Goal: Task Accomplishment & Management: Manage account settings

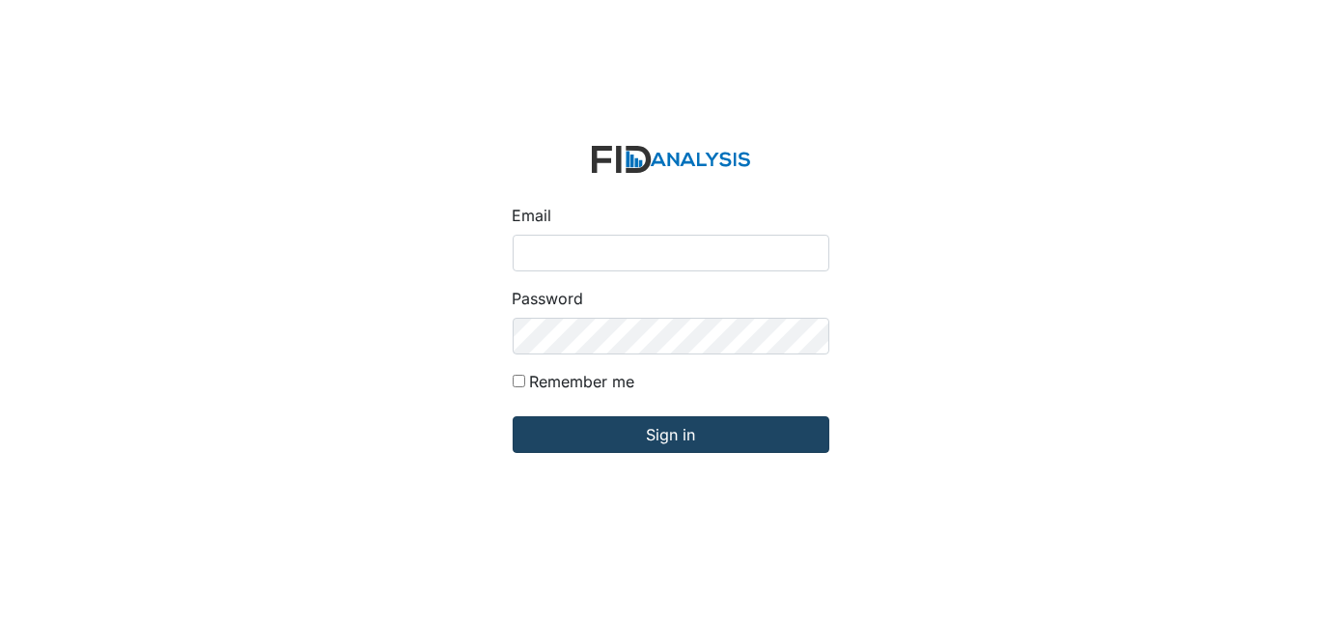
type input "[EMAIL_ADDRESS][DOMAIN_NAME]"
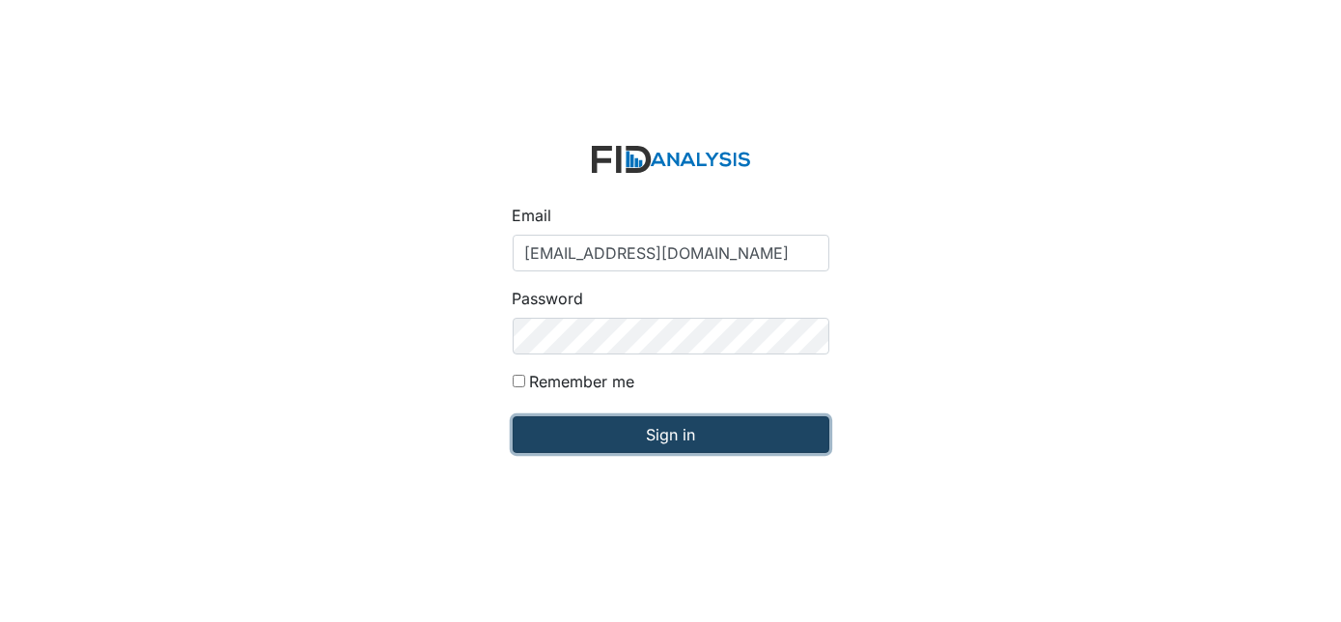
click at [674, 437] on input "Sign in" at bounding box center [671, 434] width 317 height 37
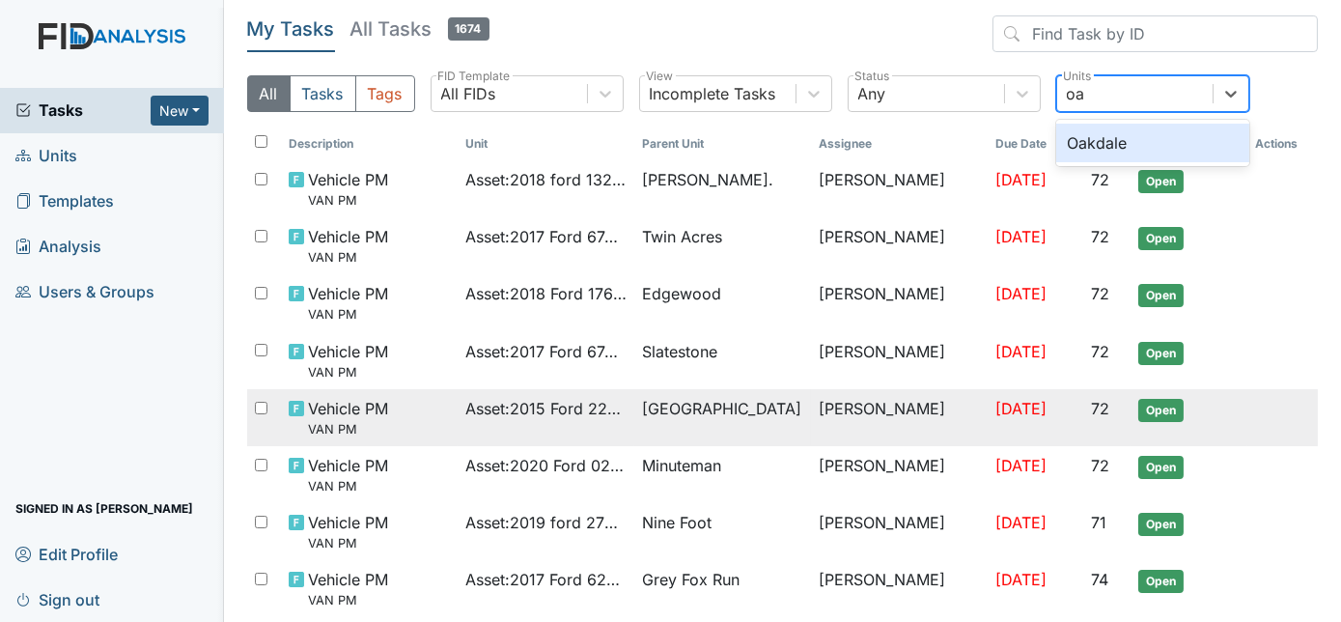
type input "oak"
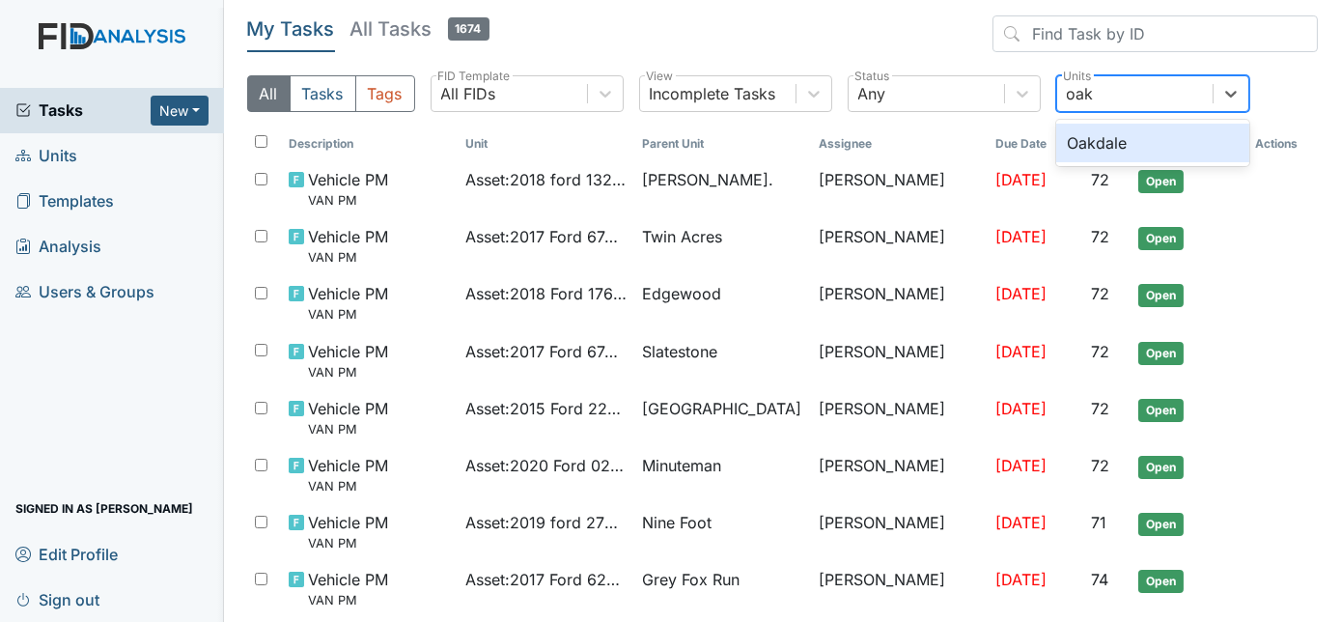
click at [1167, 145] on div "Oakdale" at bounding box center [1152, 143] width 193 height 39
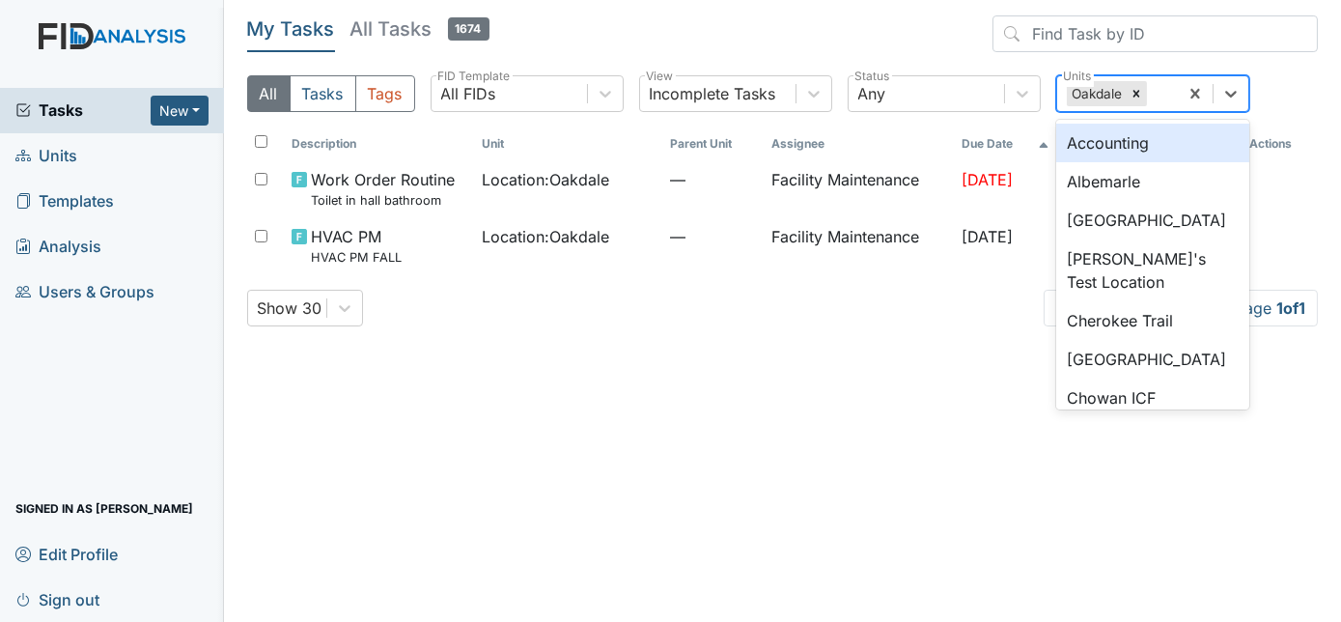
click at [1118, 84] on div "Oakdale" at bounding box center [1096, 93] width 59 height 25
click at [1135, 90] on icon at bounding box center [1137, 94] width 14 height 14
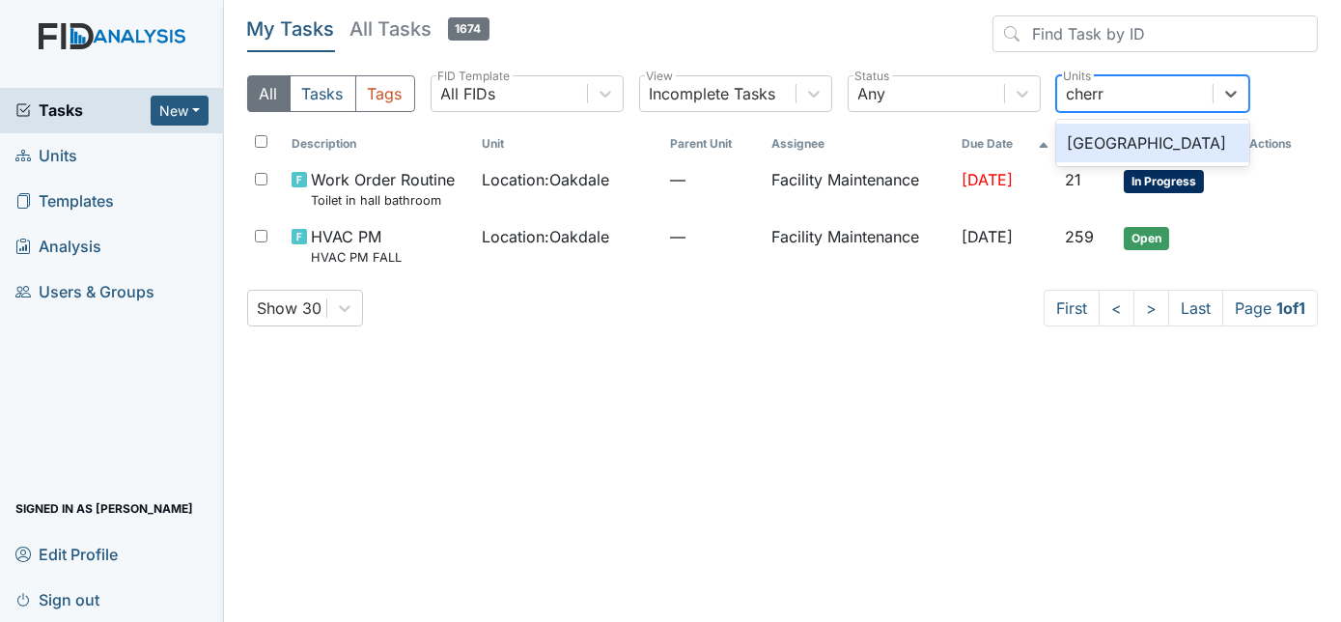
type input "cherry"
click at [1167, 145] on div "[GEOGRAPHIC_DATA]" at bounding box center [1152, 143] width 193 height 39
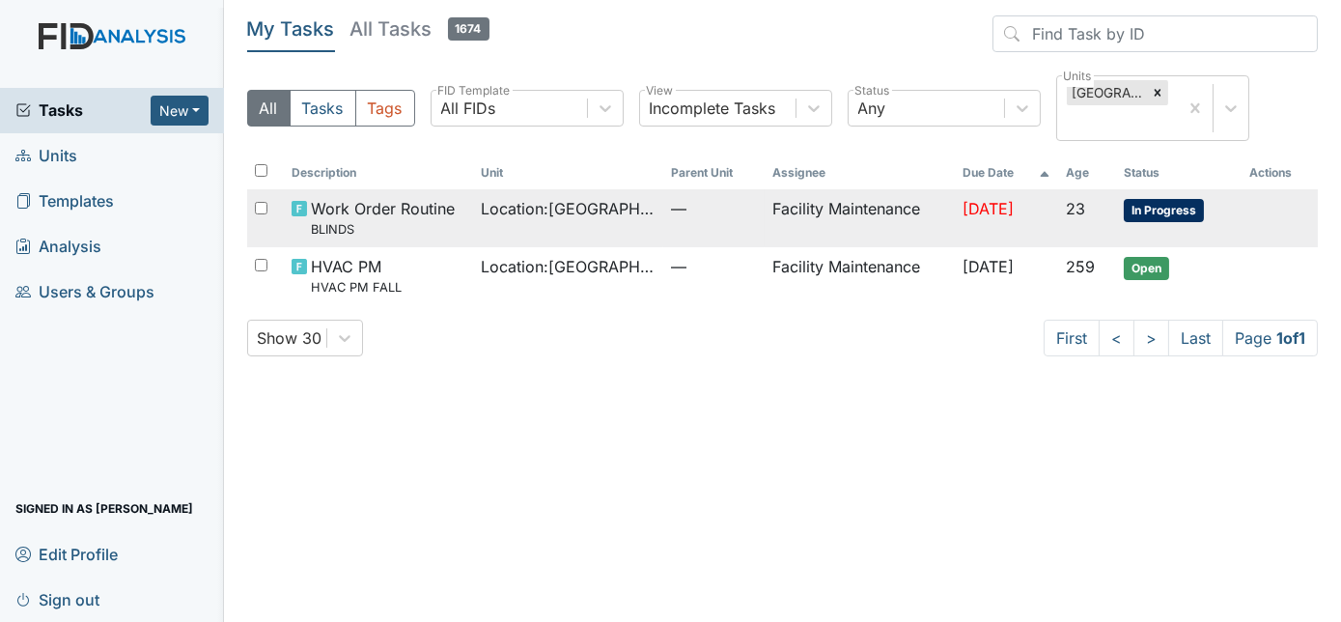
click at [487, 216] on span "Location : Cherry Lane" at bounding box center [569, 208] width 175 height 23
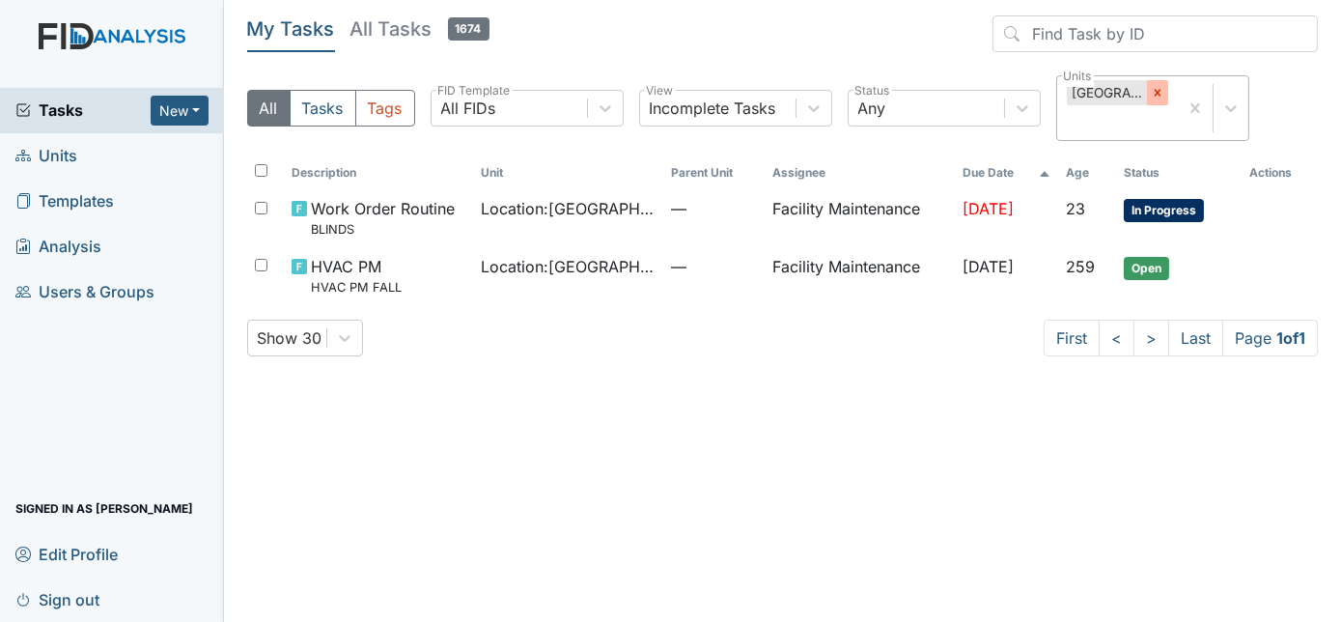
click at [1153, 96] on icon at bounding box center [1158, 93] width 14 height 14
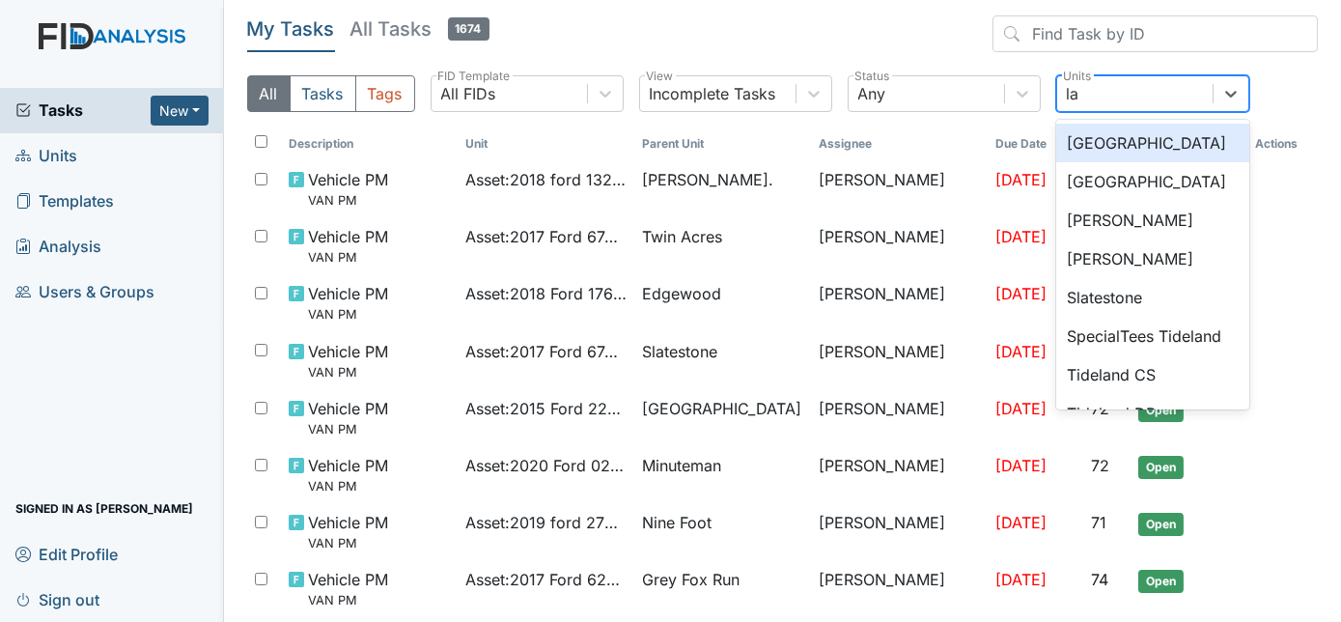
type input "l"
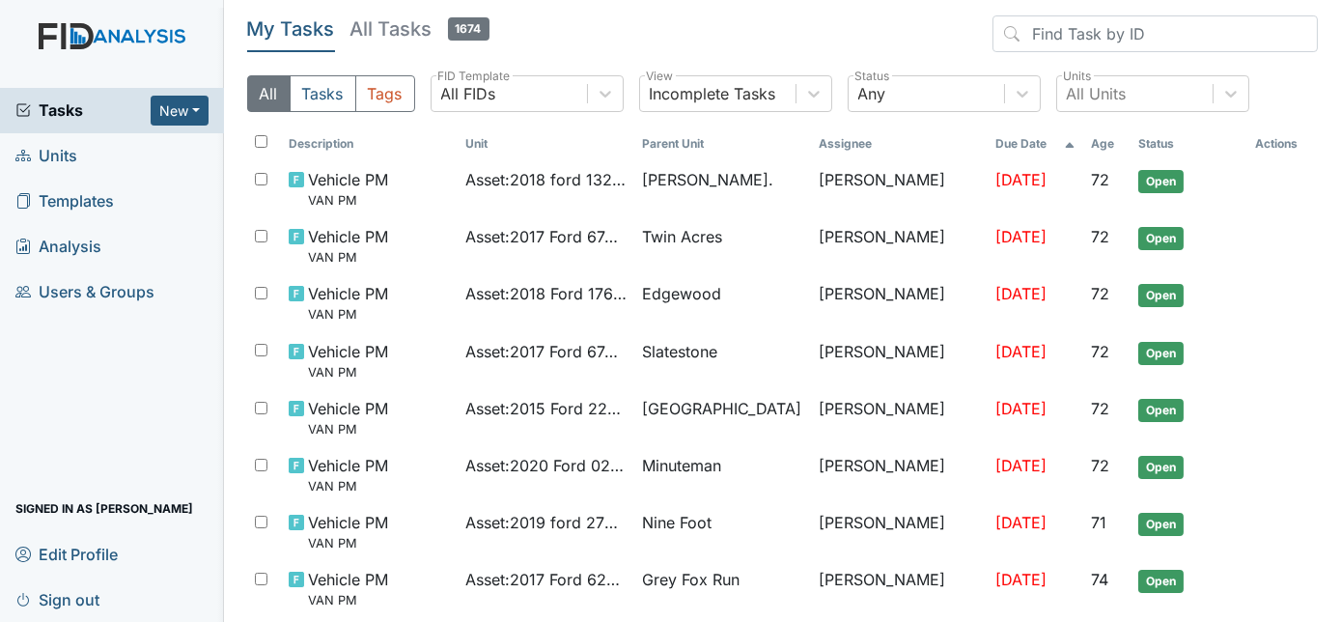
click at [109, 175] on link "Units" at bounding box center [112, 155] width 224 height 45
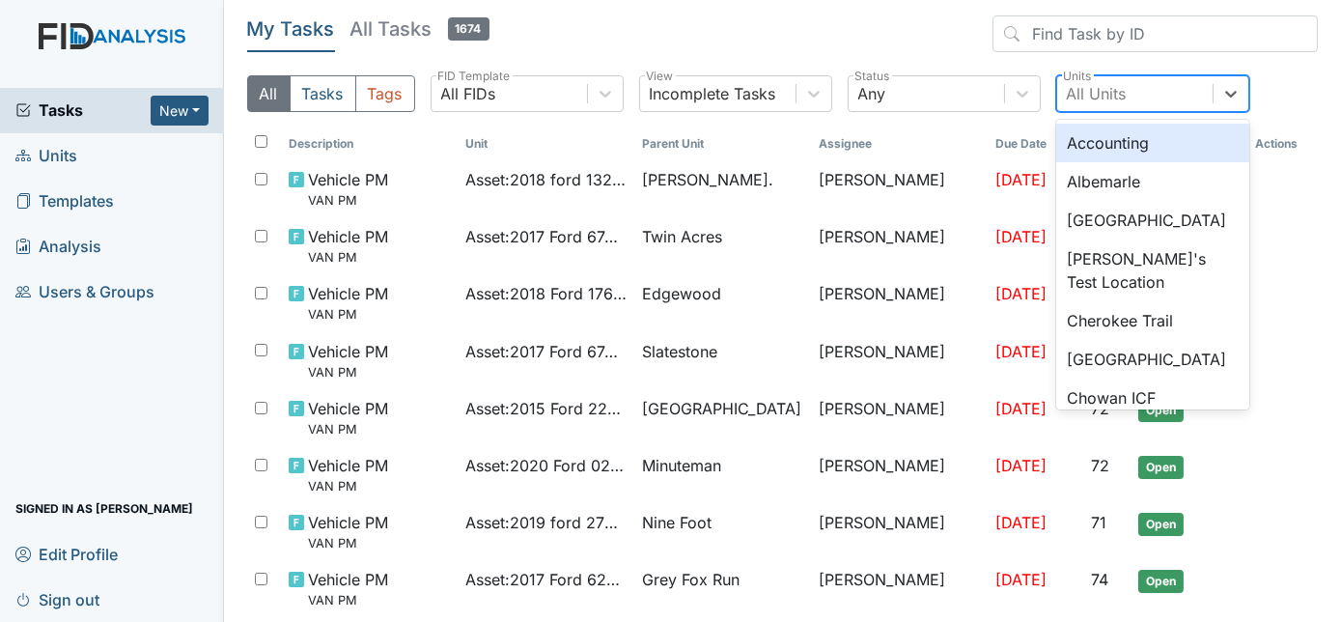
click at [1154, 87] on div "All Units" at bounding box center [1134, 93] width 155 height 35
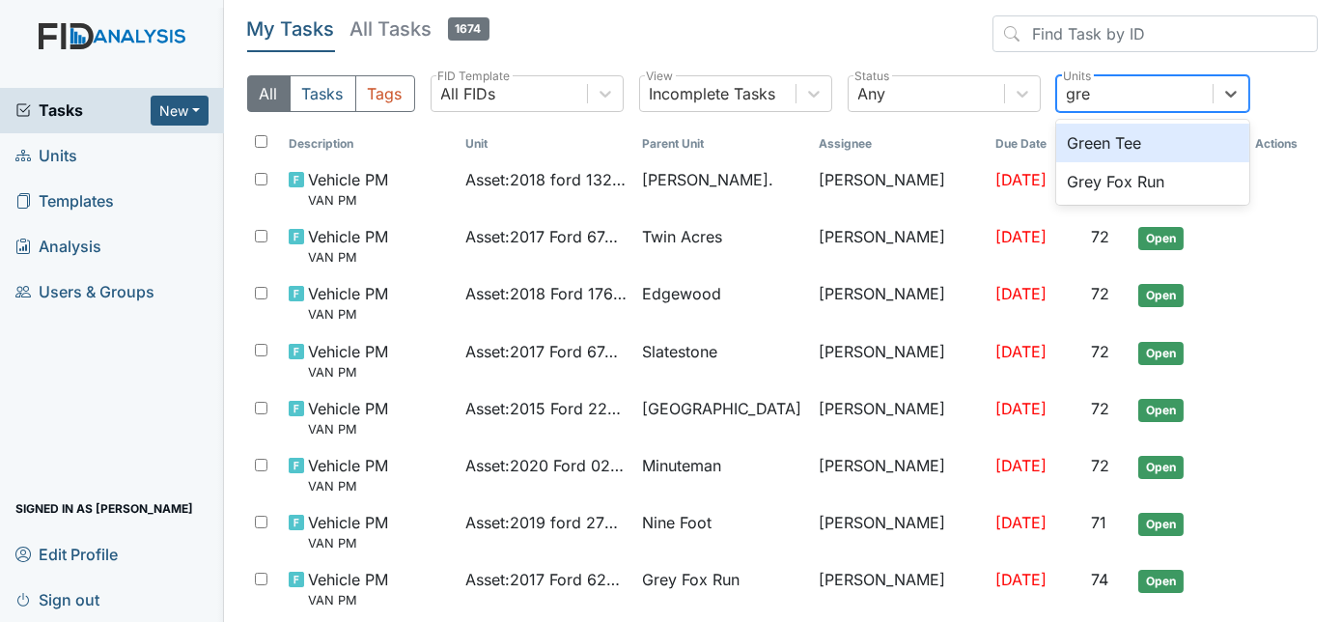
type input "grey"
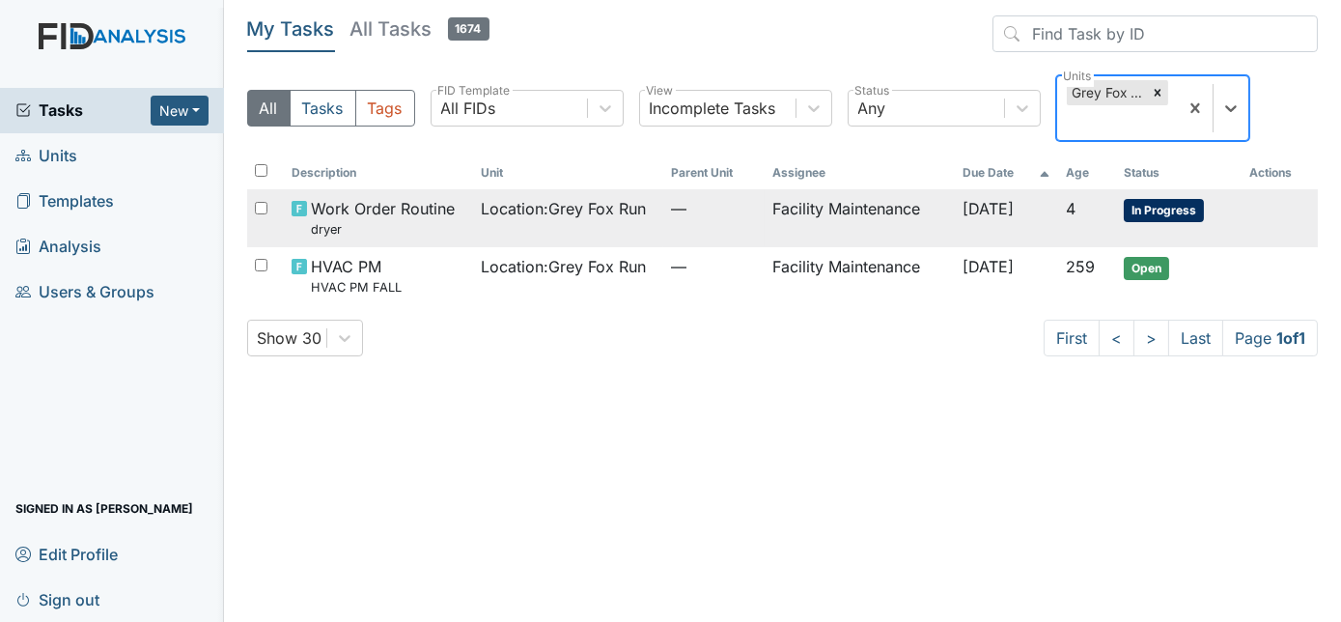
click at [1048, 213] on td "Oct 6, 2025" at bounding box center [1006, 217] width 102 height 57
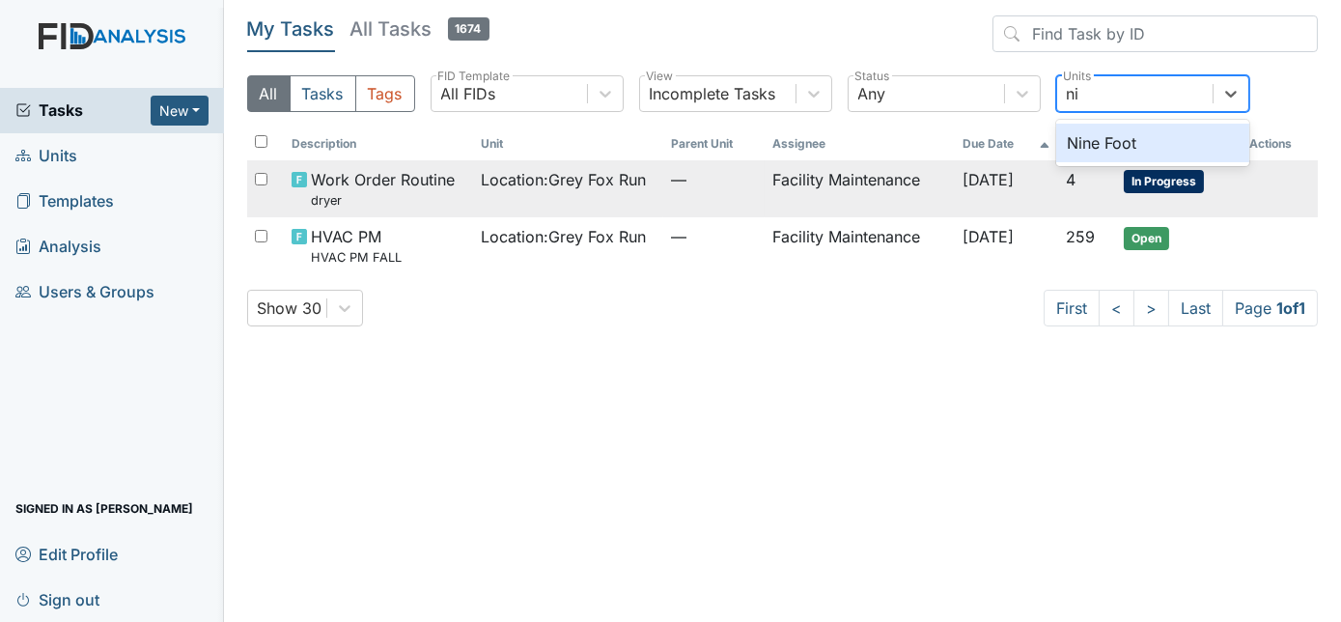
type input "nin"
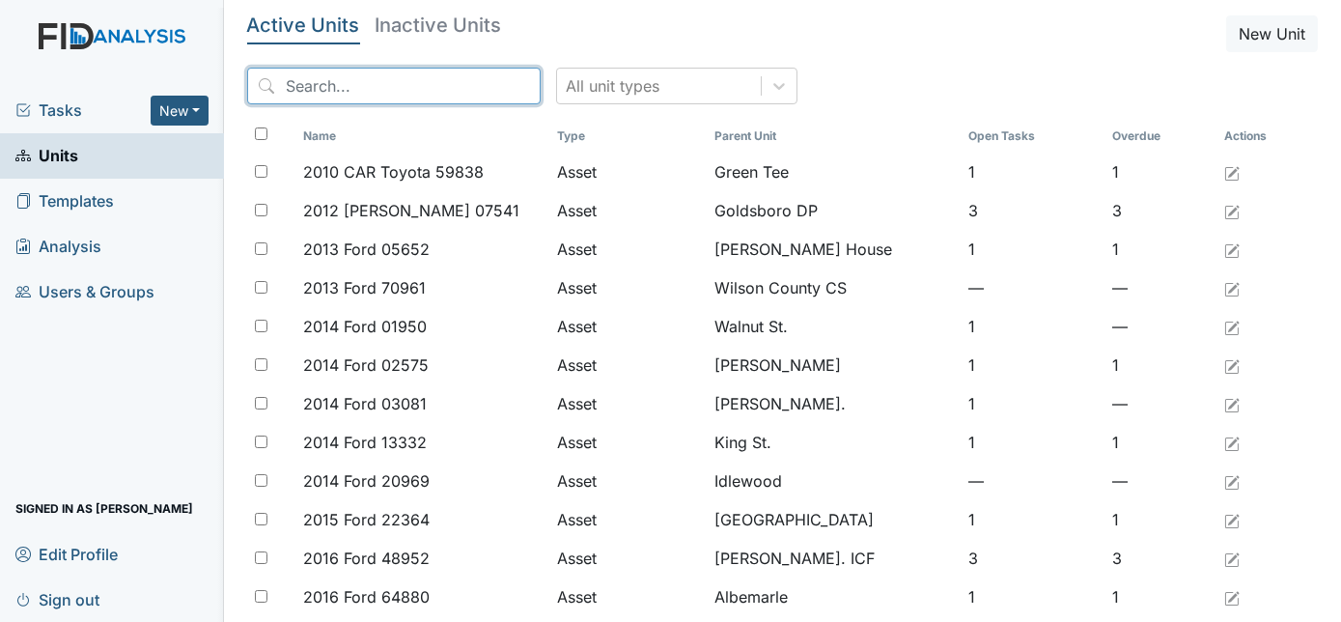
click at [371, 84] on input "search" at bounding box center [394, 86] width 294 height 37
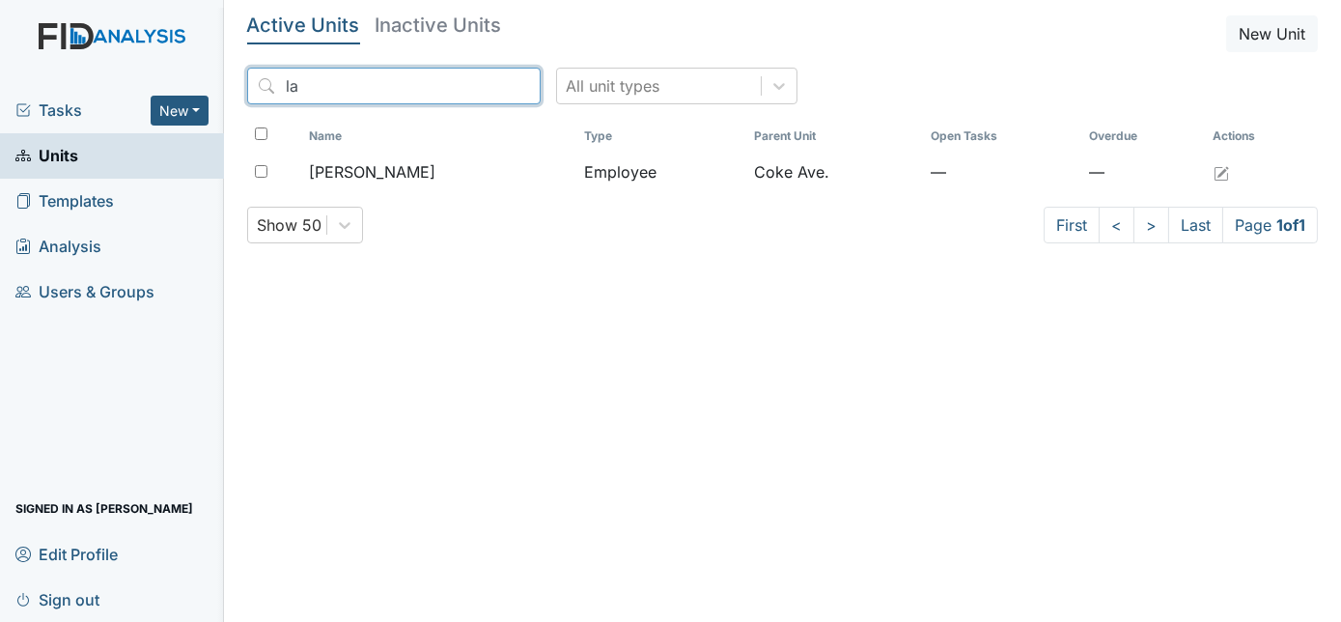
type input "l"
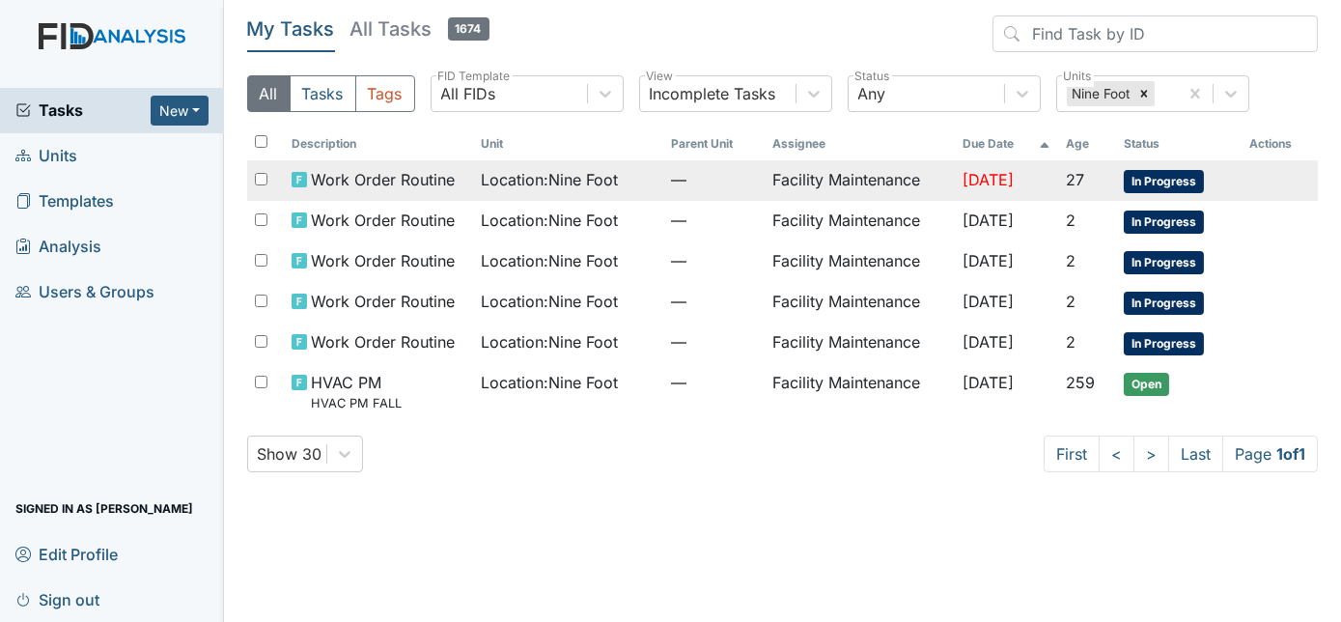
click at [718, 187] on span "—" at bounding box center [714, 179] width 86 height 23
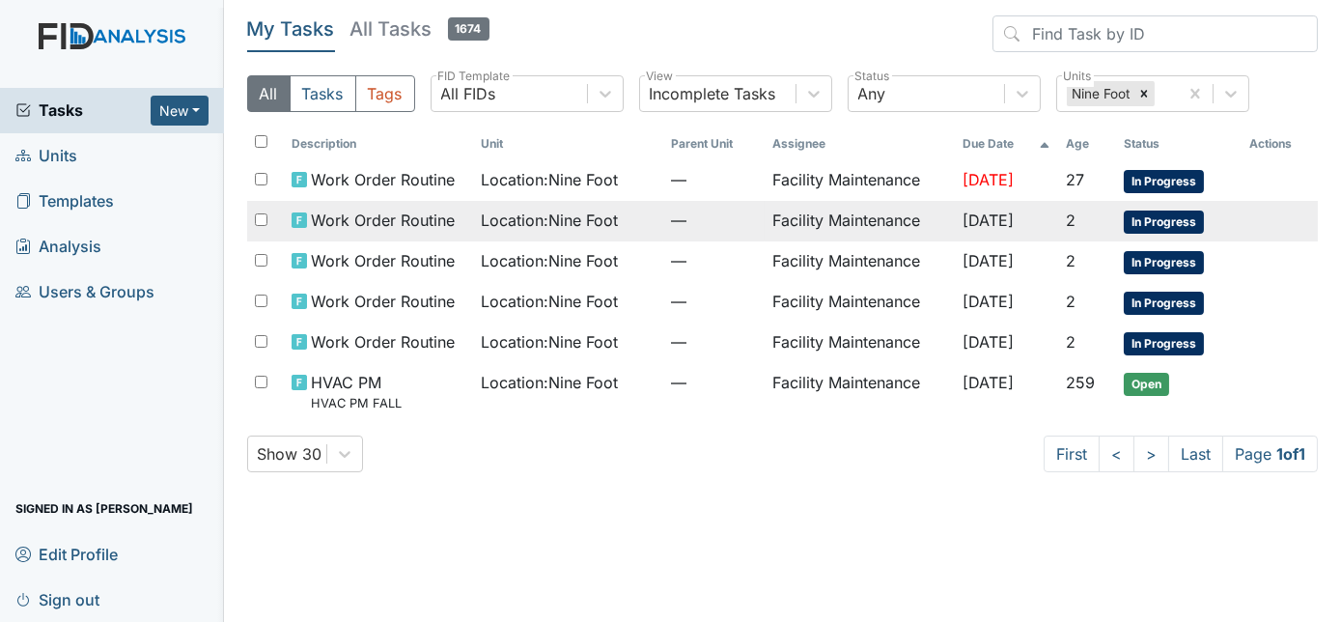
click at [595, 221] on span "Location : Nine Foot" at bounding box center [550, 220] width 137 height 23
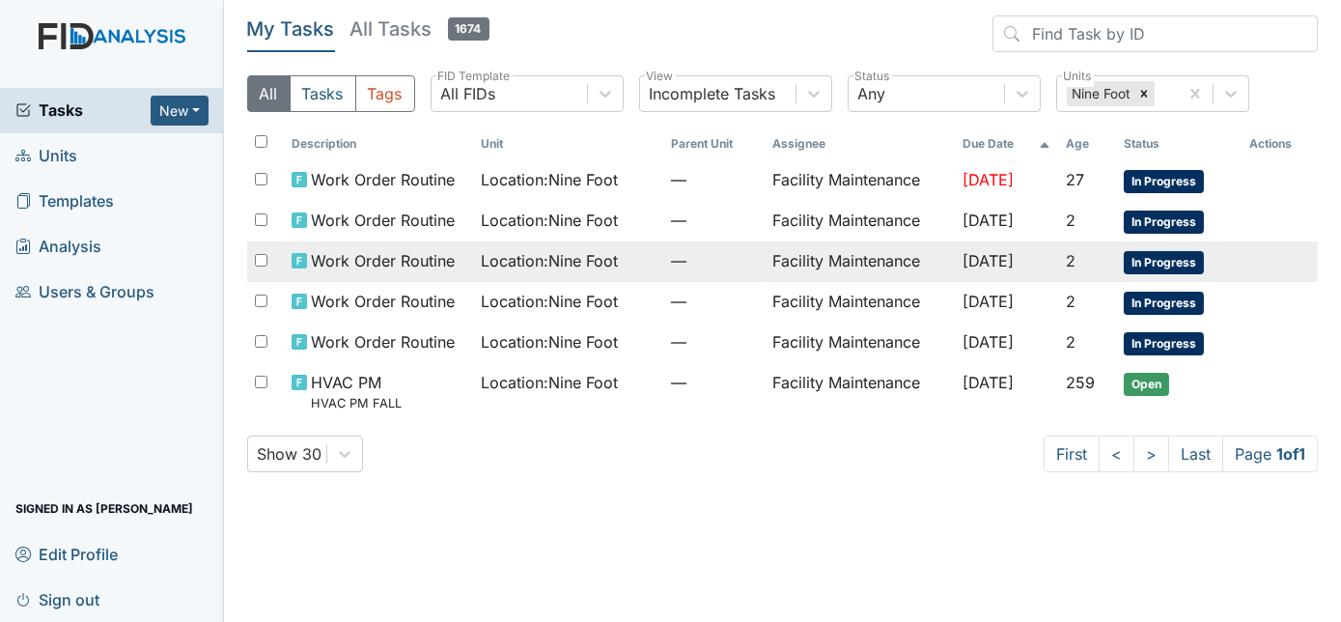
click at [553, 260] on span "Location : Nine Foot" at bounding box center [550, 260] width 137 height 23
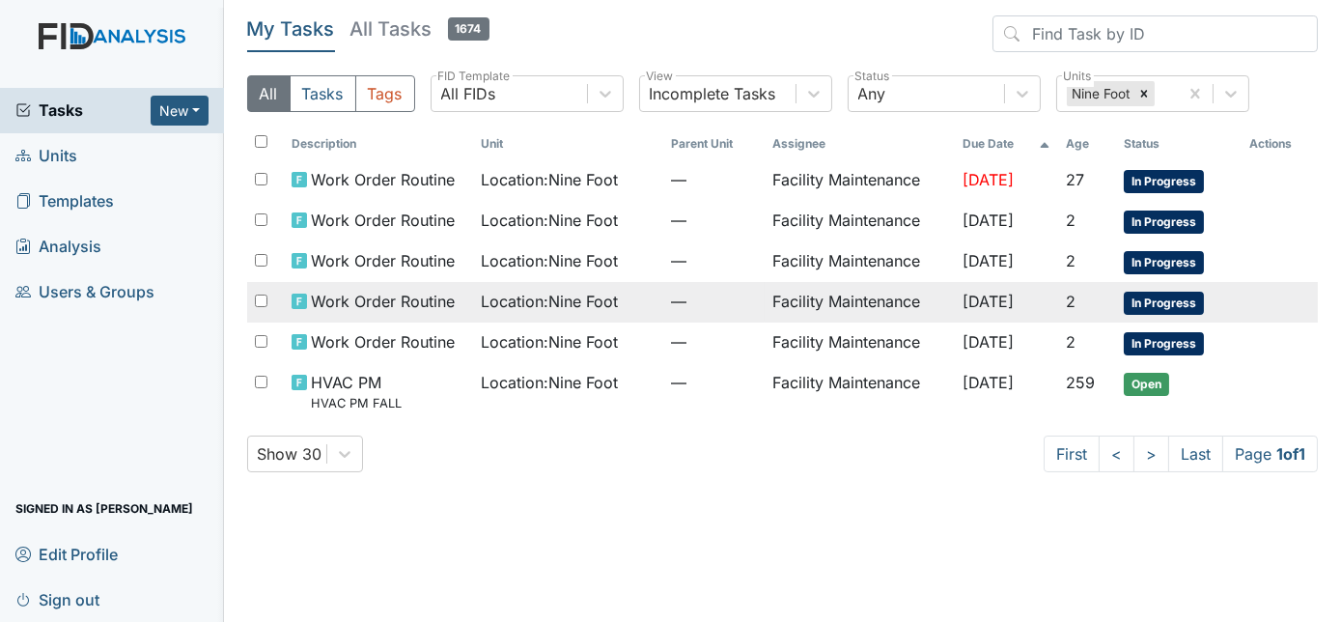
click at [706, 308] on span "—" at bounding box center [714, 301] width 86 height 23
click at [1007, 342] on span "Oct 9, 2025" at bounding box center [988, 341] width 51 height 19
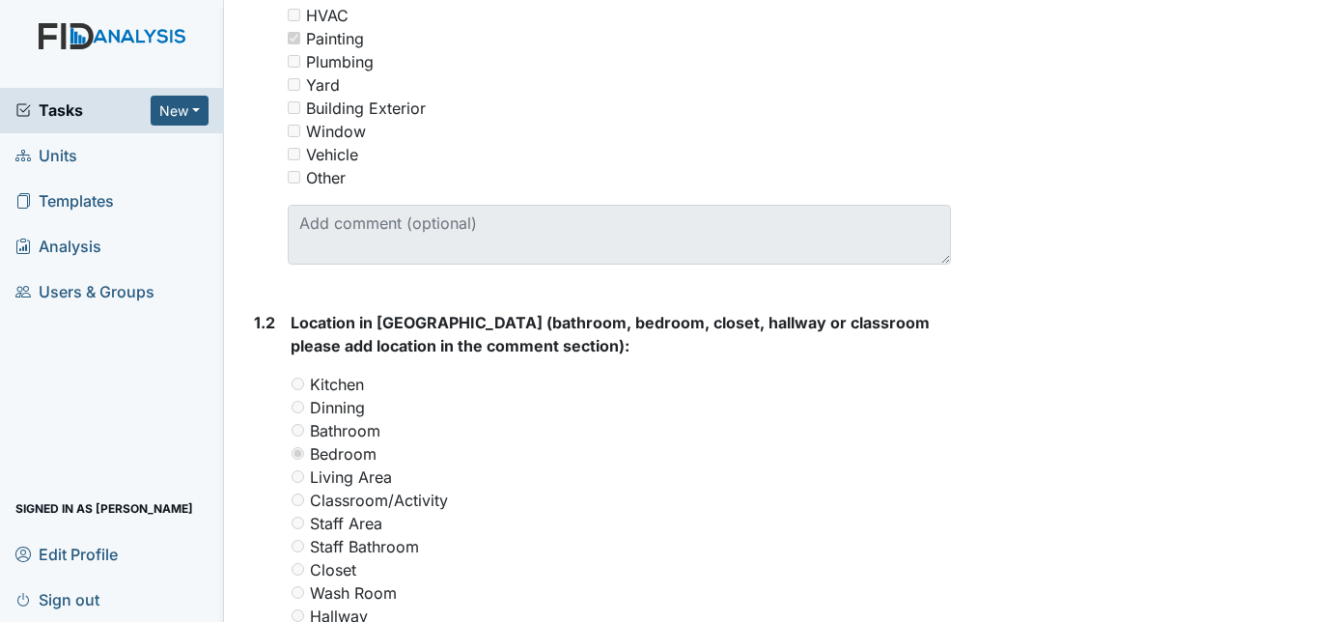
scroll to position [535, 0]
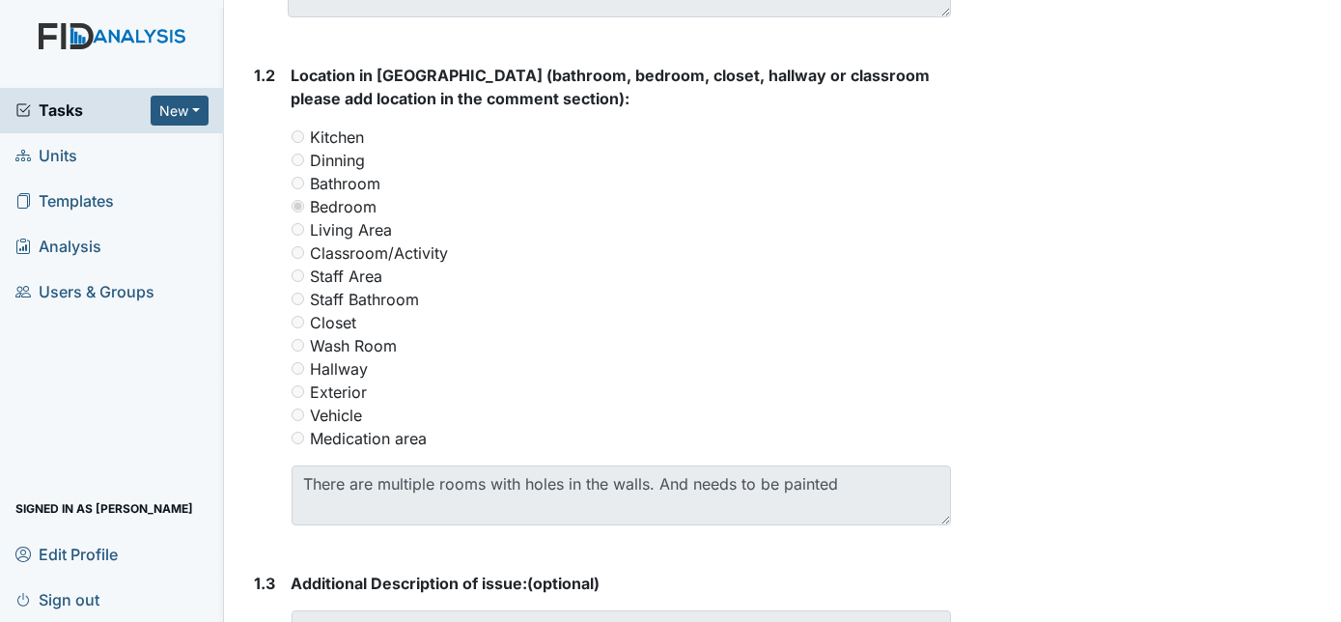
scroll to position [779, 0]
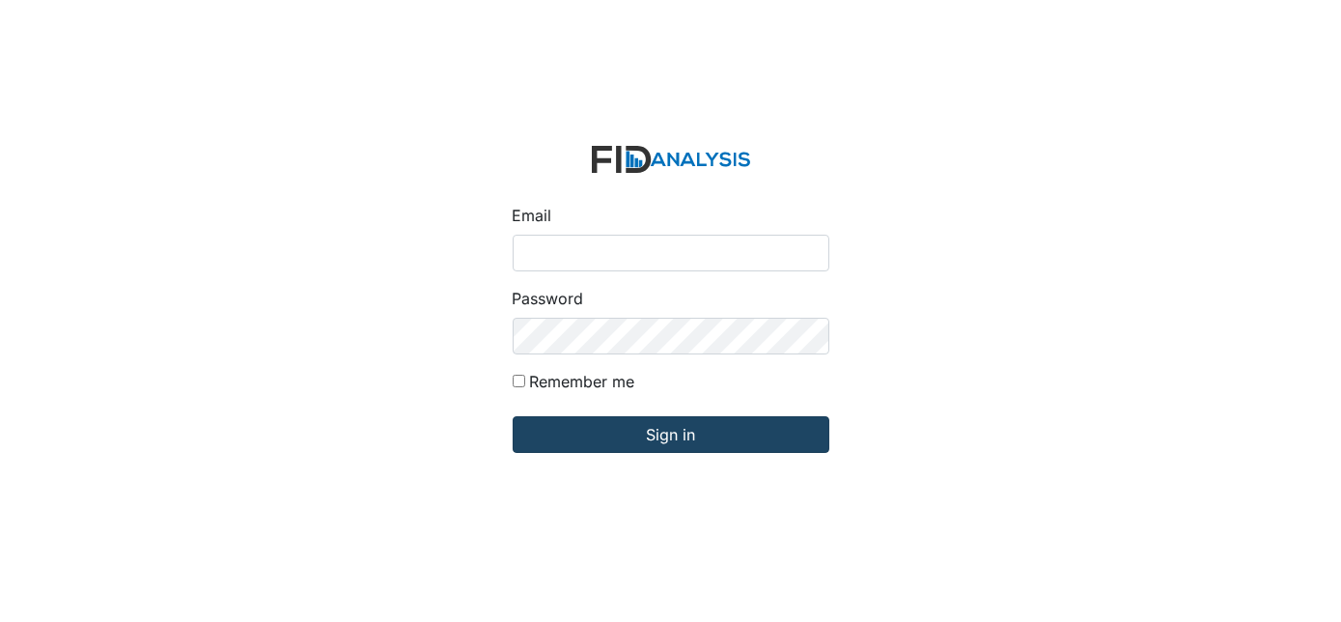
type input "[EMAIL_ADDRESS][DOMAIN_NAME]"
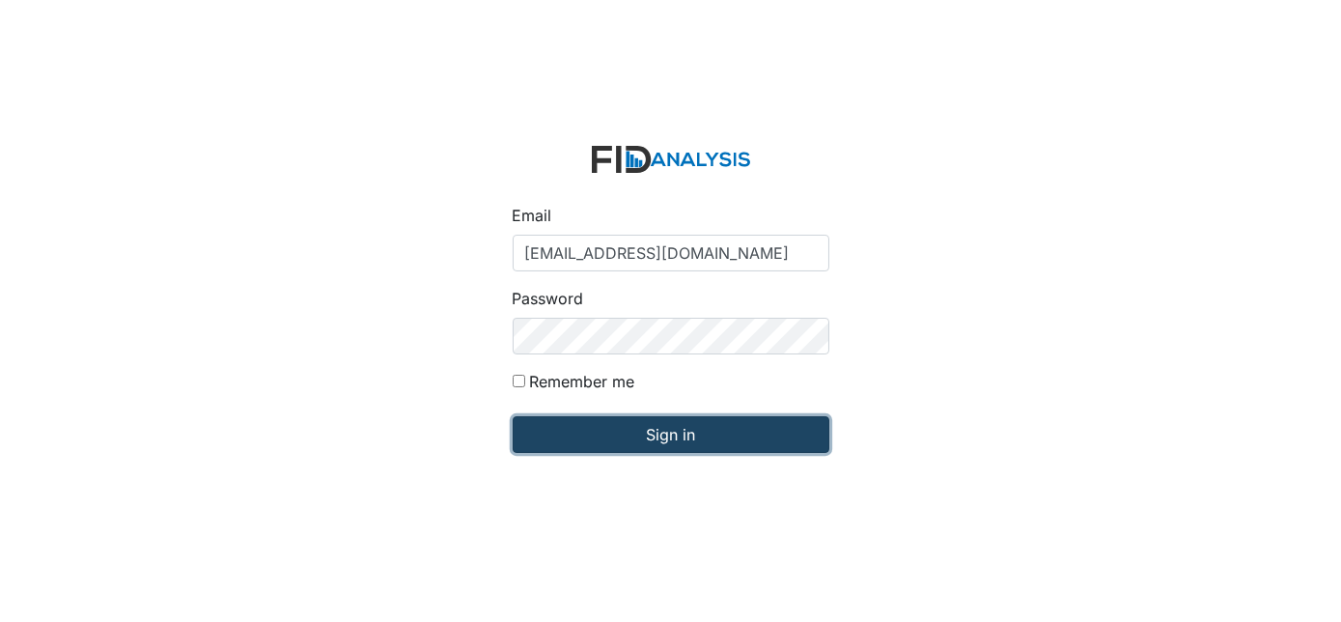
click at [635, 432] on input "Sign in" at bounding box center [671, 434] width 317 height 37
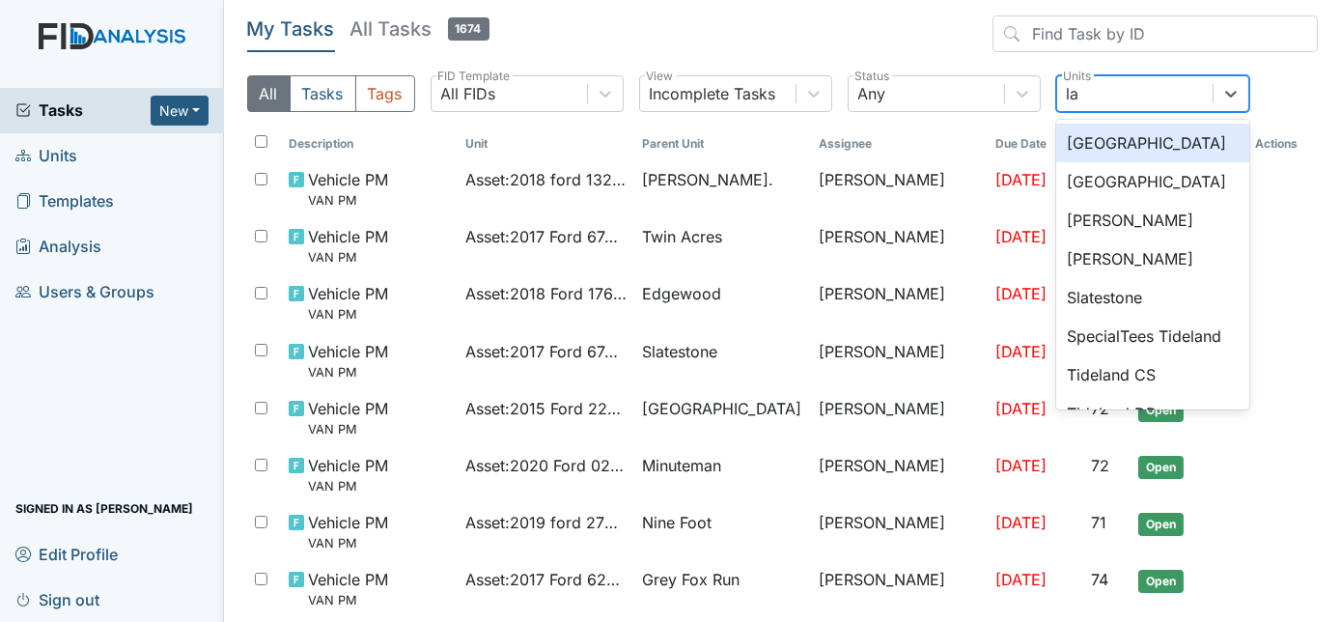
type input "l"
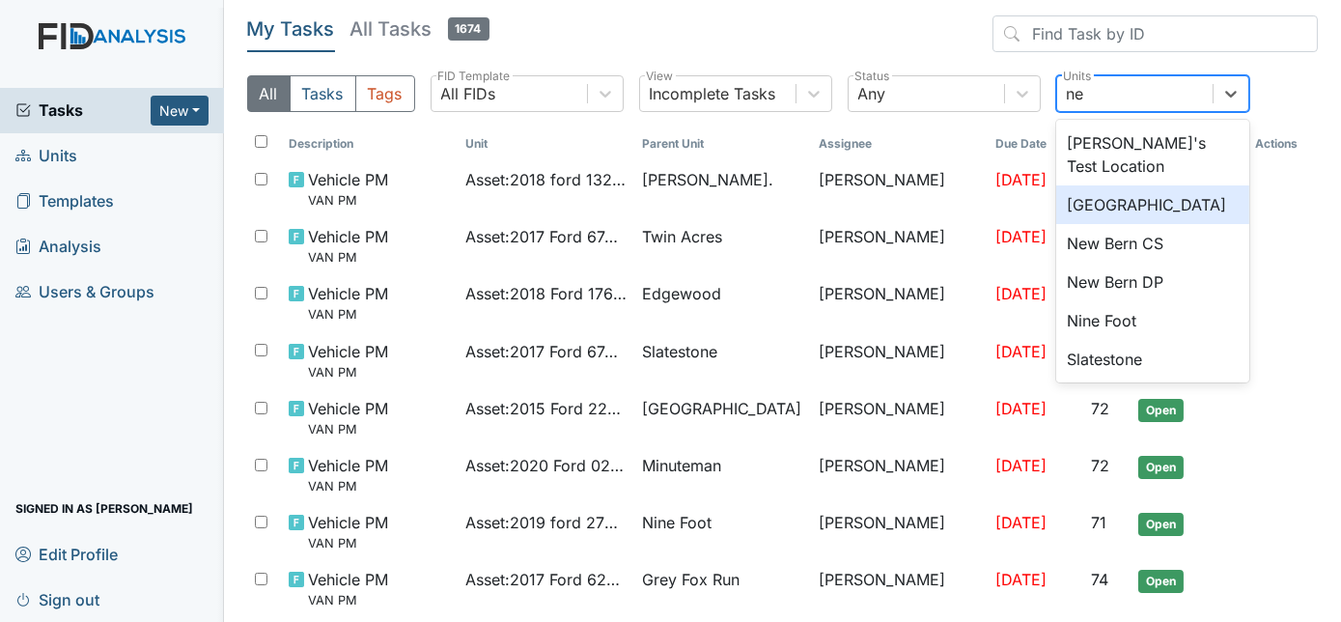
type input "new"
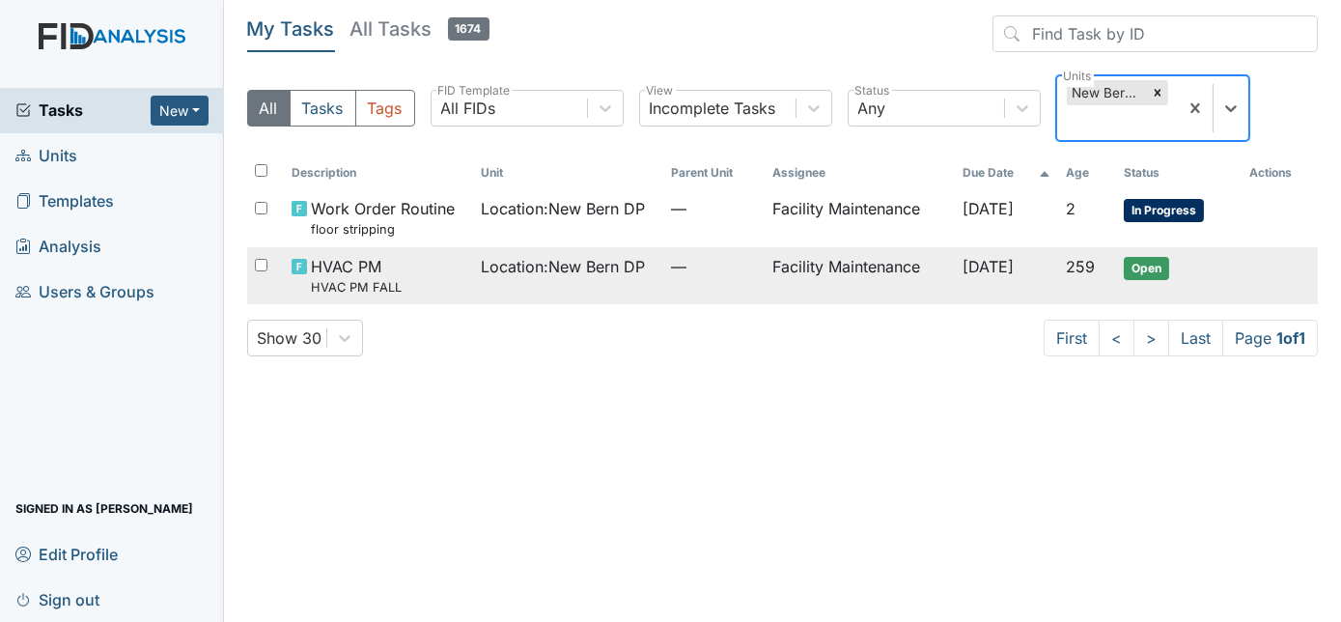
click at [462, 247] on td "HVAC PM HVAC PM FALL" at bounding box center [379, 275] width 190 height 57
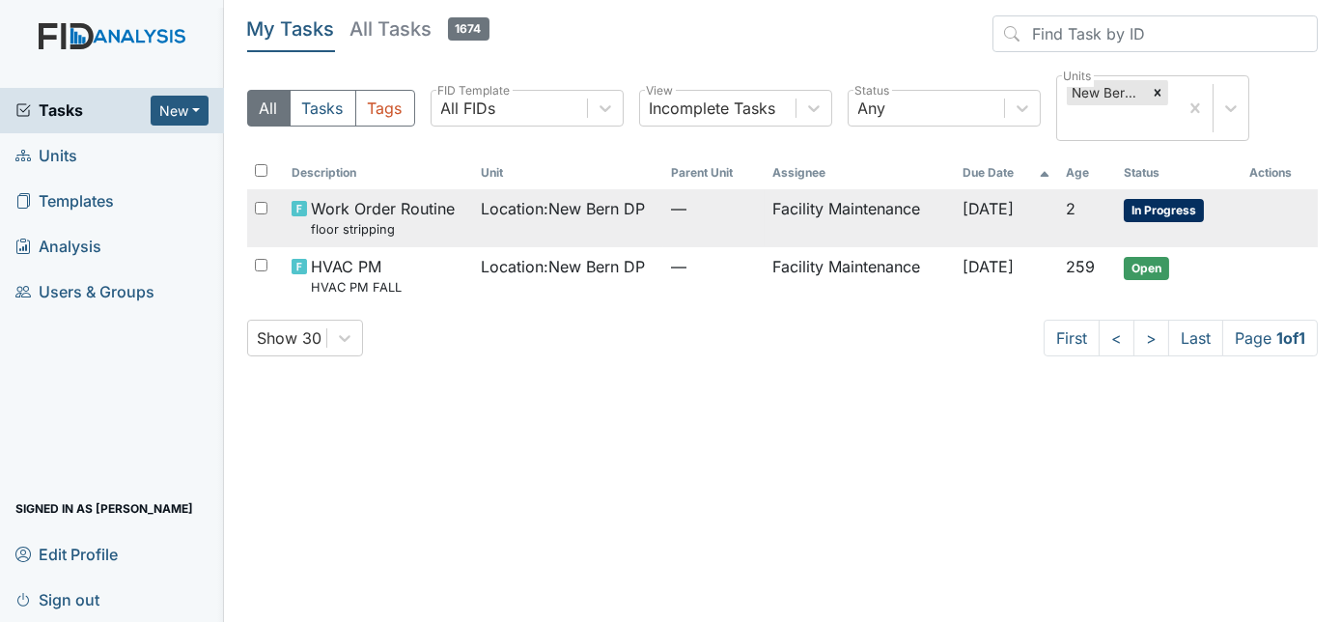
click at [383, 236] on small "floor stripping" at bounding box center [383, 229] width 144 height 18
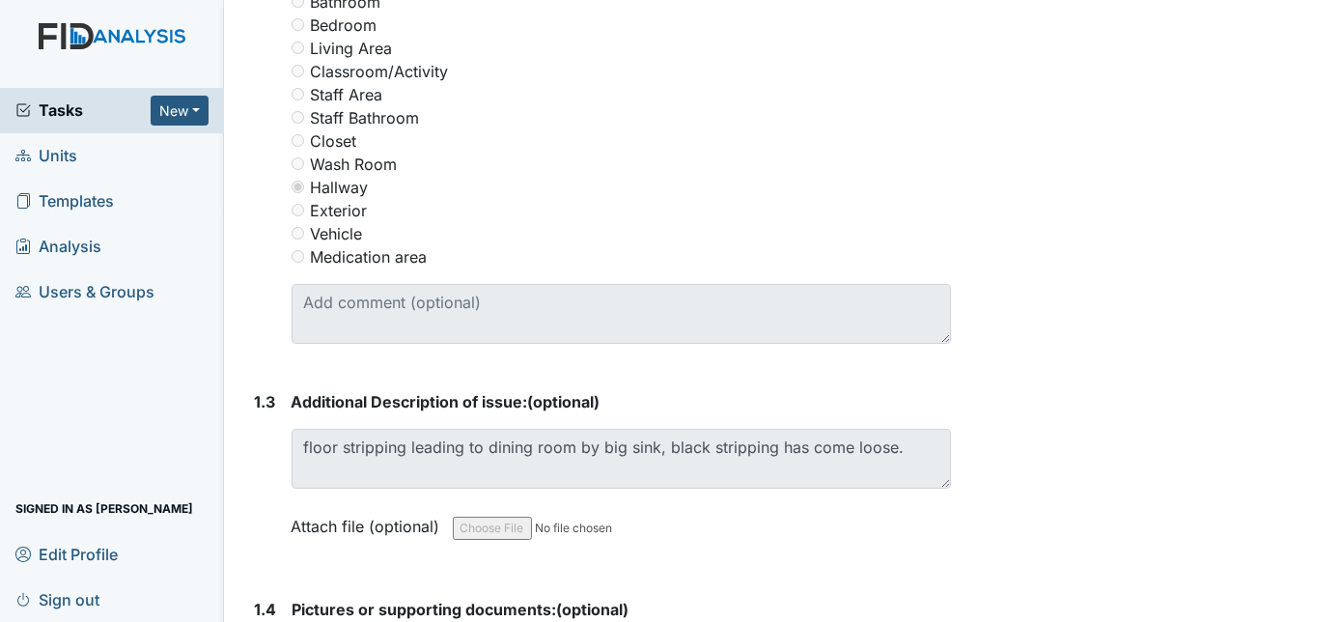
scroll to position [1000, 0]
